Goal: Transaction & Acquisition: Book appointment/travel/reservation

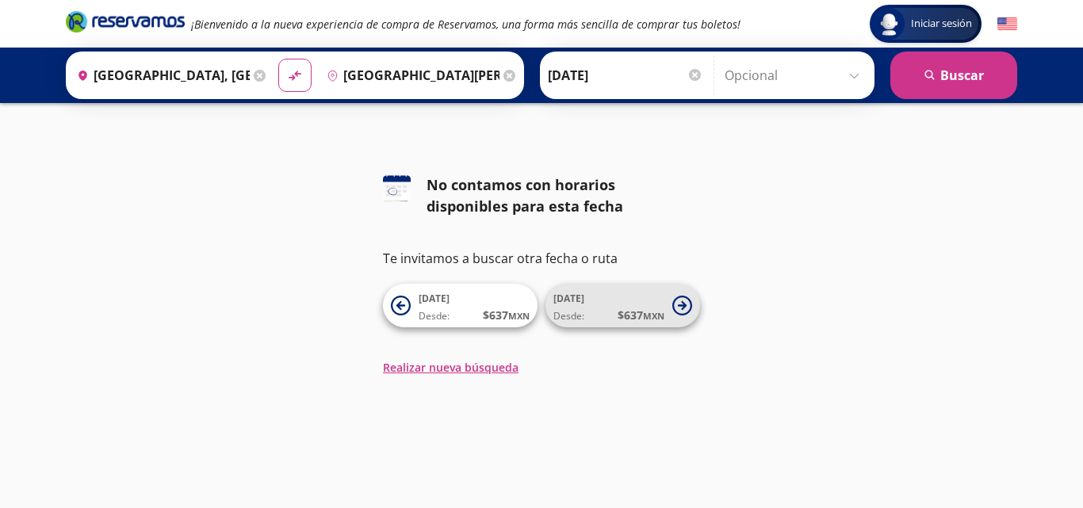
click at [559, 303] on span "[DATE]" at bounding box center [569, 298] width 31 height 13
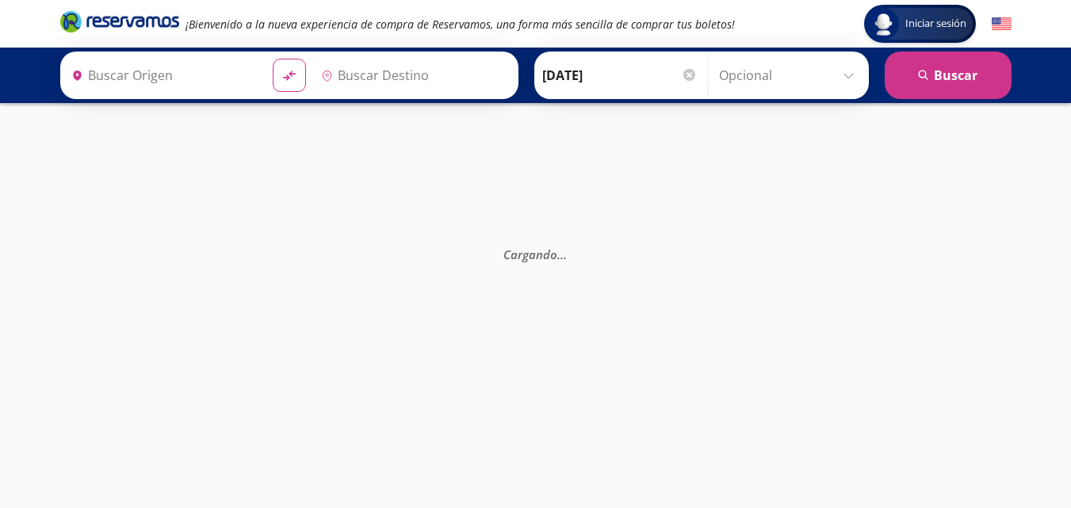
type input "[GEOGRAPHIC_DATA], [GEOGRAPHIC_DATA]"
type input "[GEOGRAPHIC_DATA][PERSON_NAME], [GEOGRAPHIC_DATA][PERSON_NAME]"
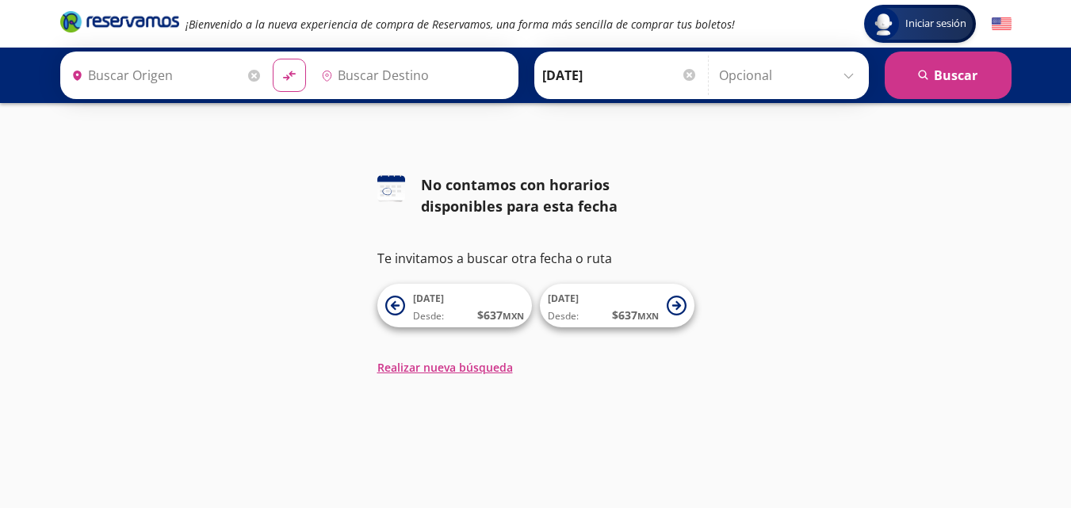
type input "[GEOGRAPHIC_DATA], [GEOGRAPHIC_DATA]"
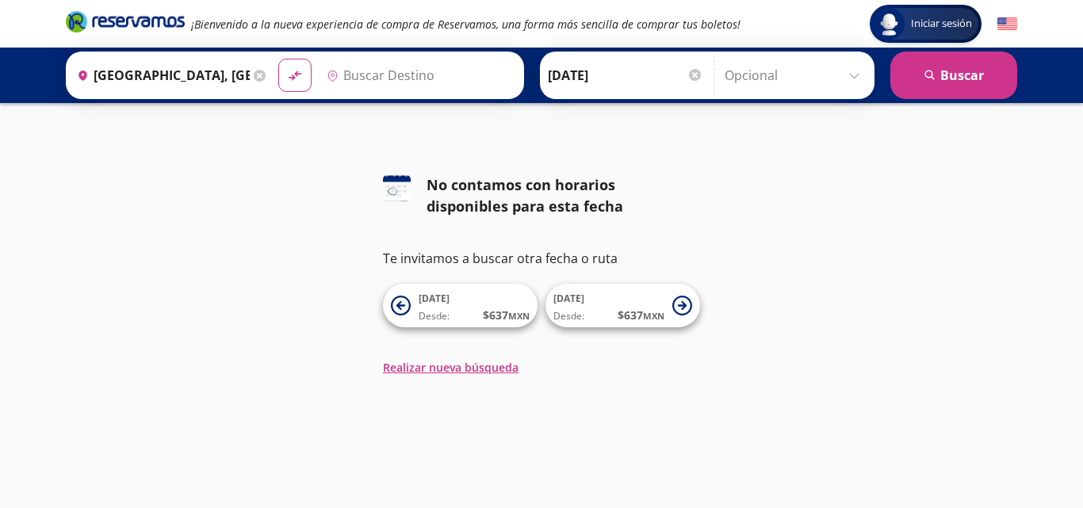
type input "[GEOGRAPHIC_DATA][PERSON_NAME], [GEOGRAPHIC_DATA][PERSON_NAME]"
